Goal: Information Seeking & Learning: Learn about a topic

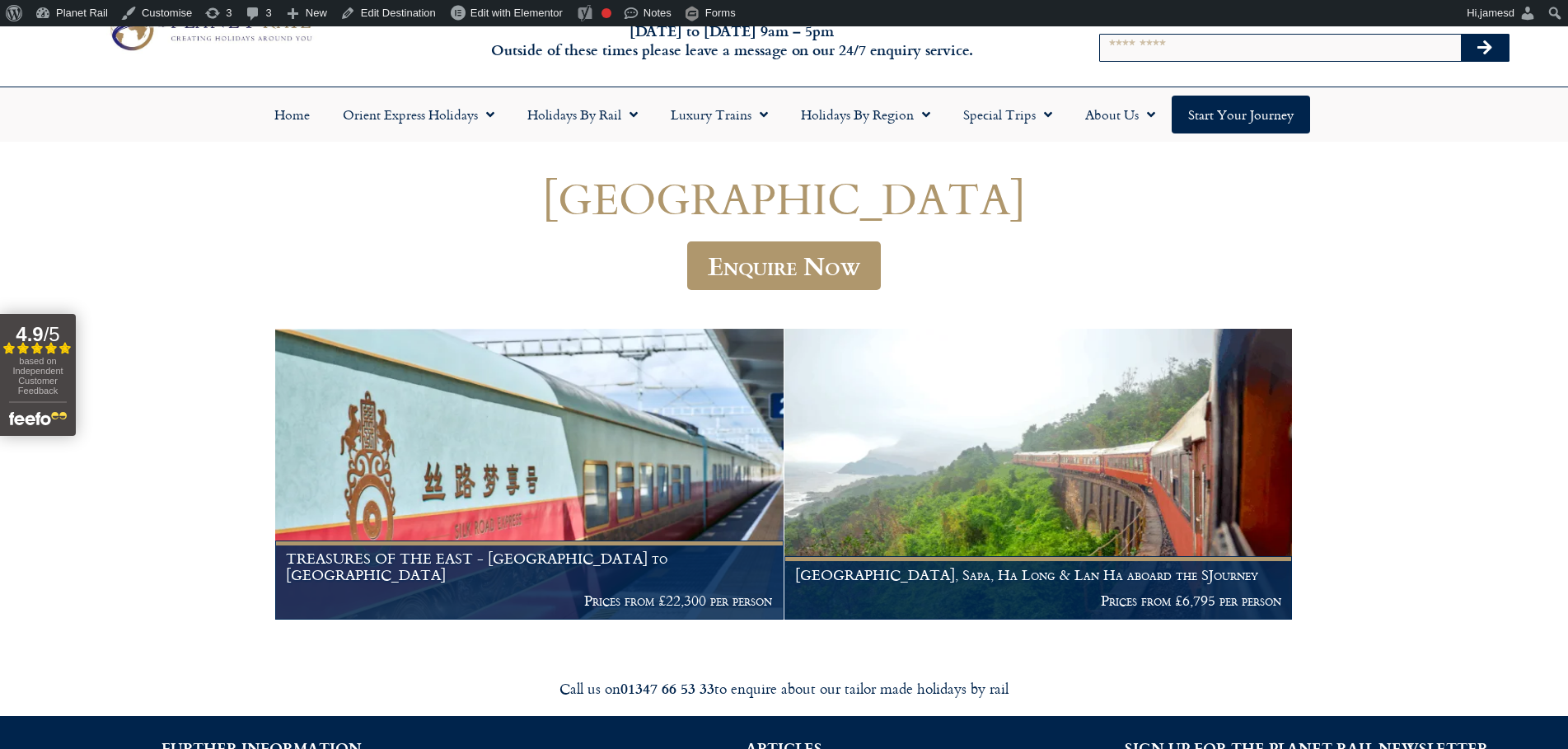
scroll to position [99, 0]
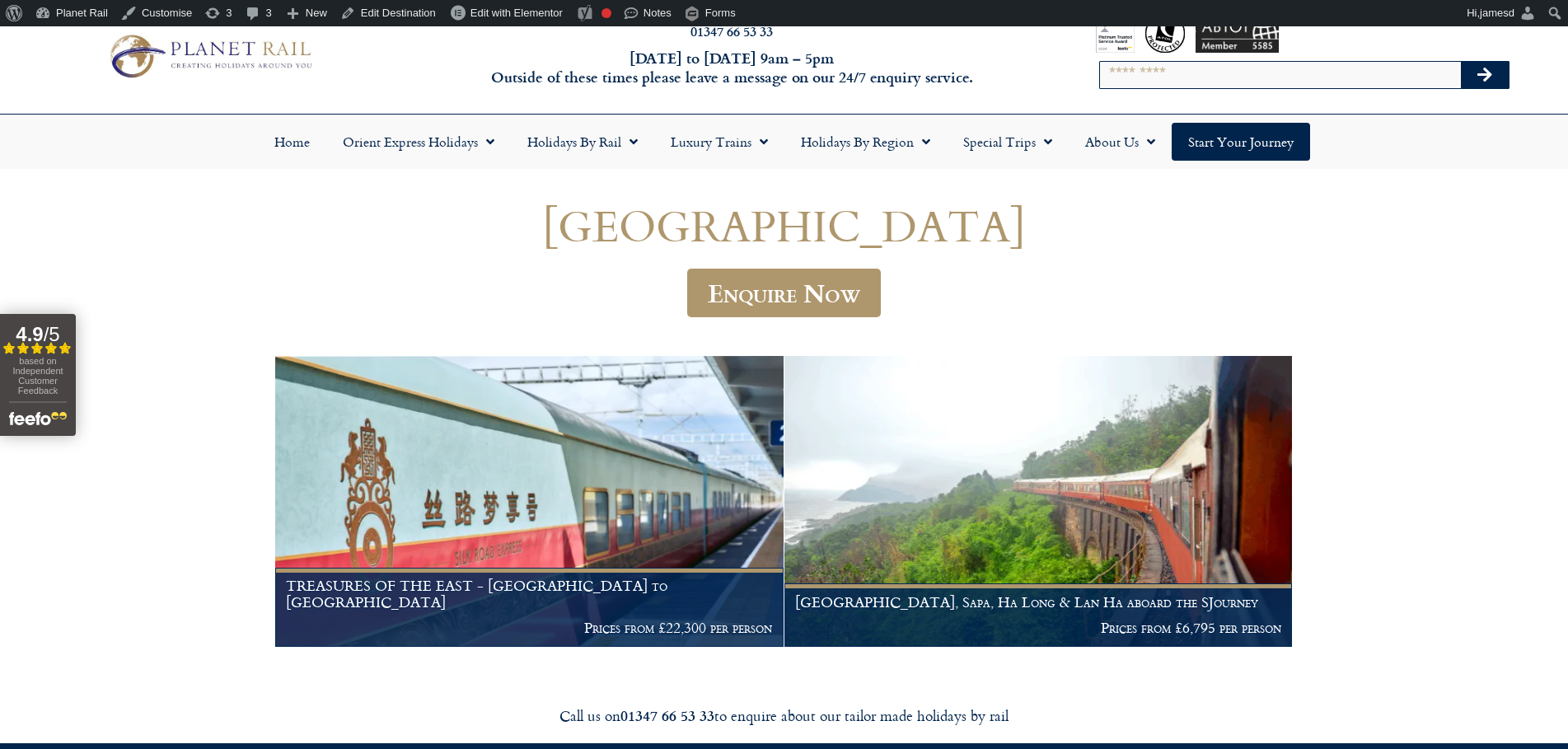
scroll to position [197, 0]
